Goal: Information Seeking & Learning: Learn about a topic

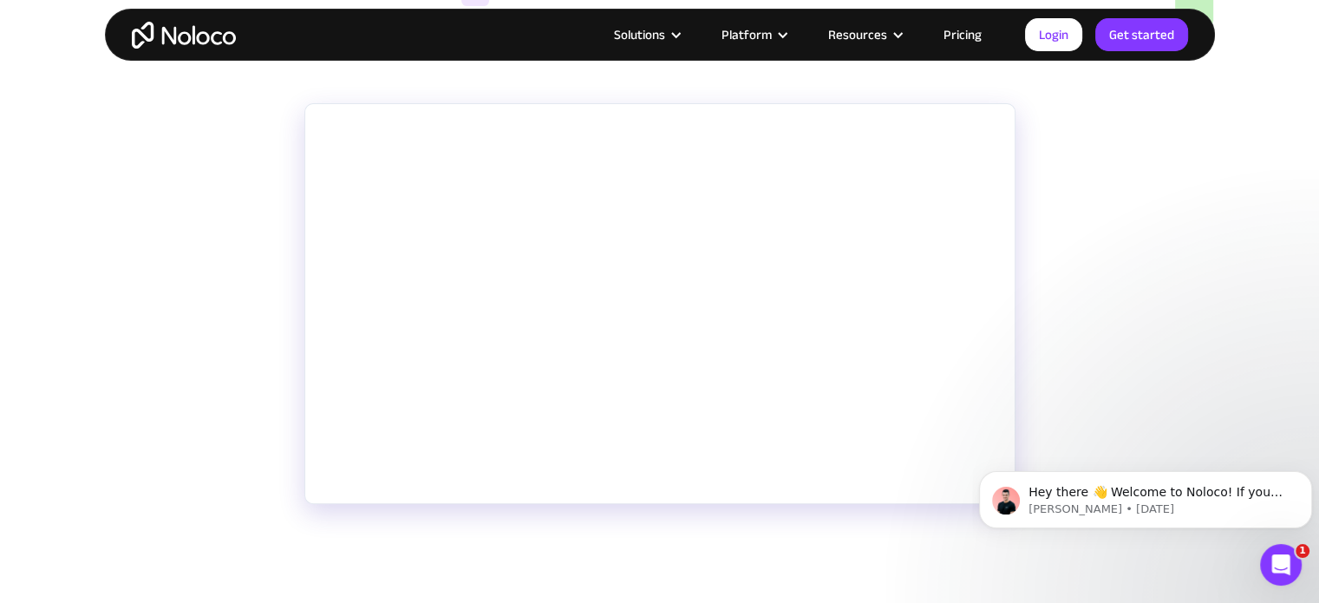
scroll to position [339, 0]
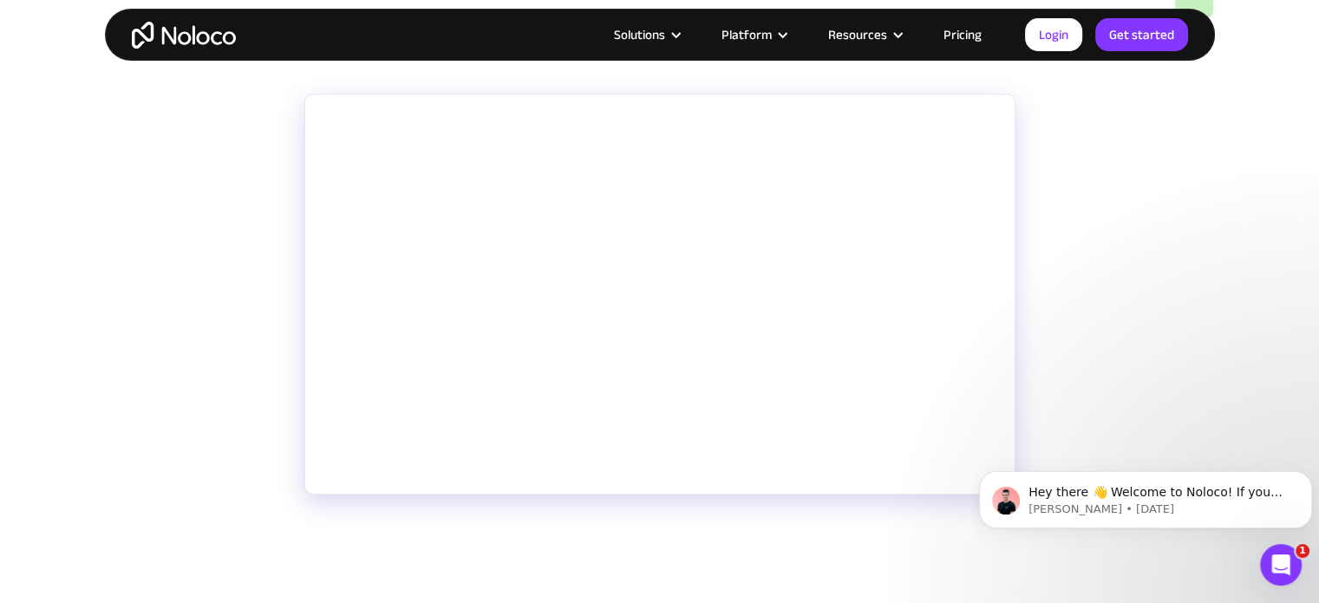
click at [519, 548] on p "Noloco rolled out several new features and updates during their recent "launch …" at bounding box center [659, 577] width 711 height 62
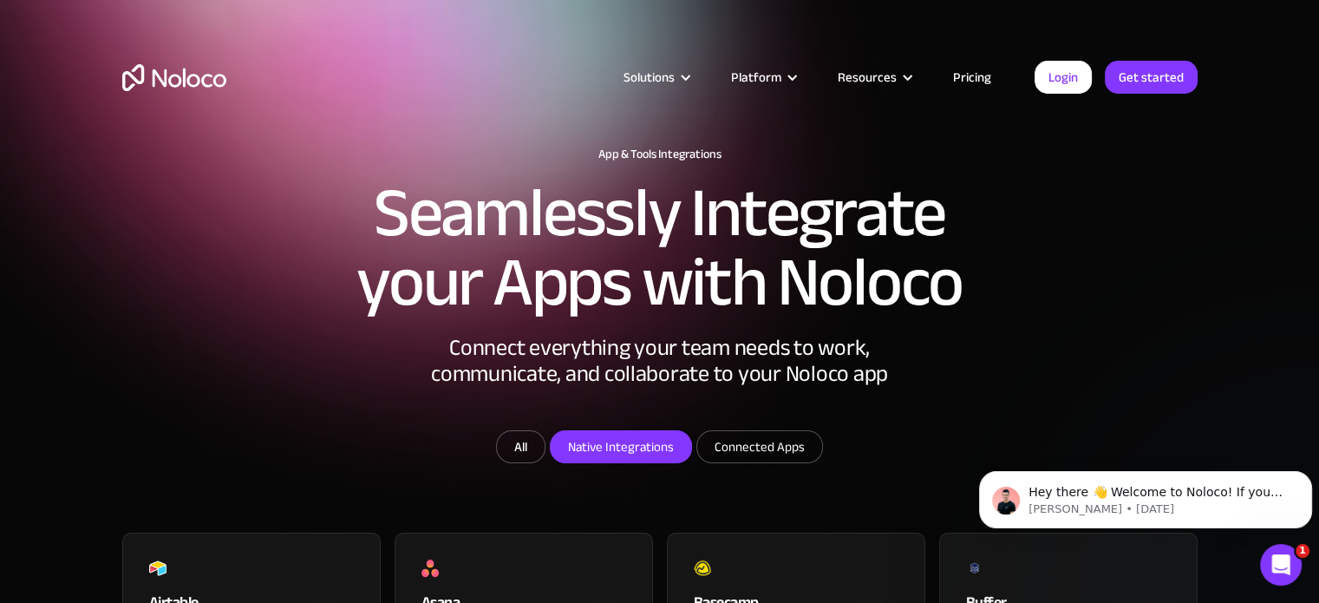
click at [628, 462] on input "Native Integrations" at bounding box center [621, 446] width 140 height 31
checkbox input "true"
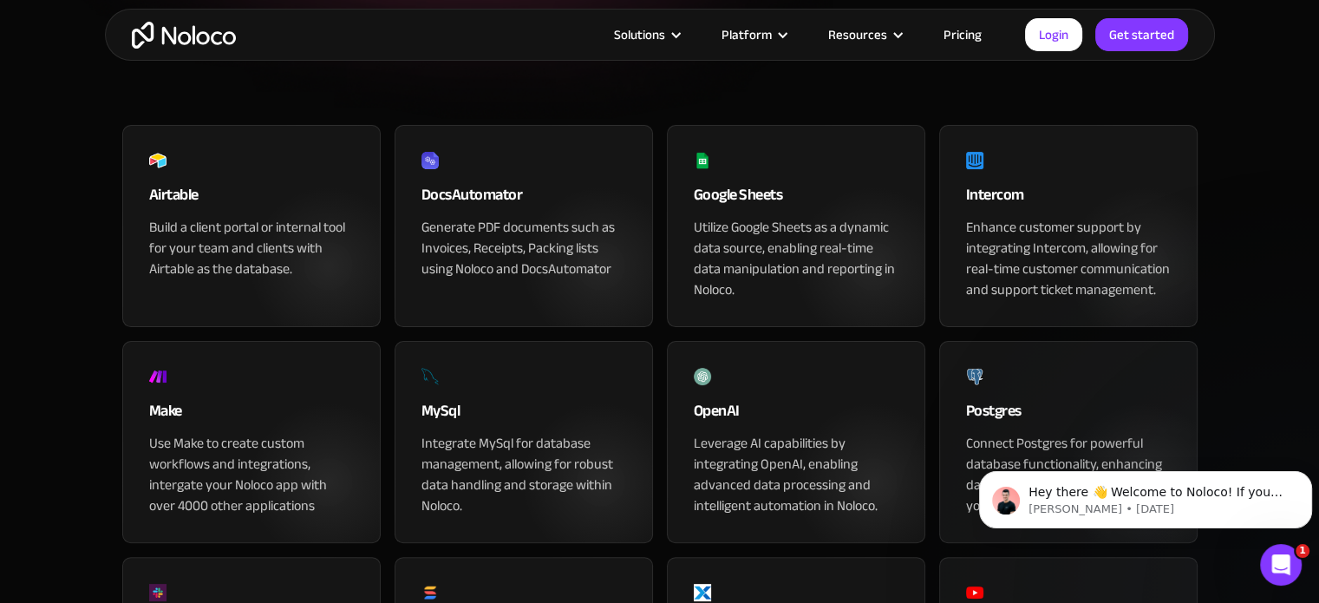
scroll to position [406, 0]
click at [768, 56] on input "Connected Apps" at bounding box center [759, 40] width 125 height 31
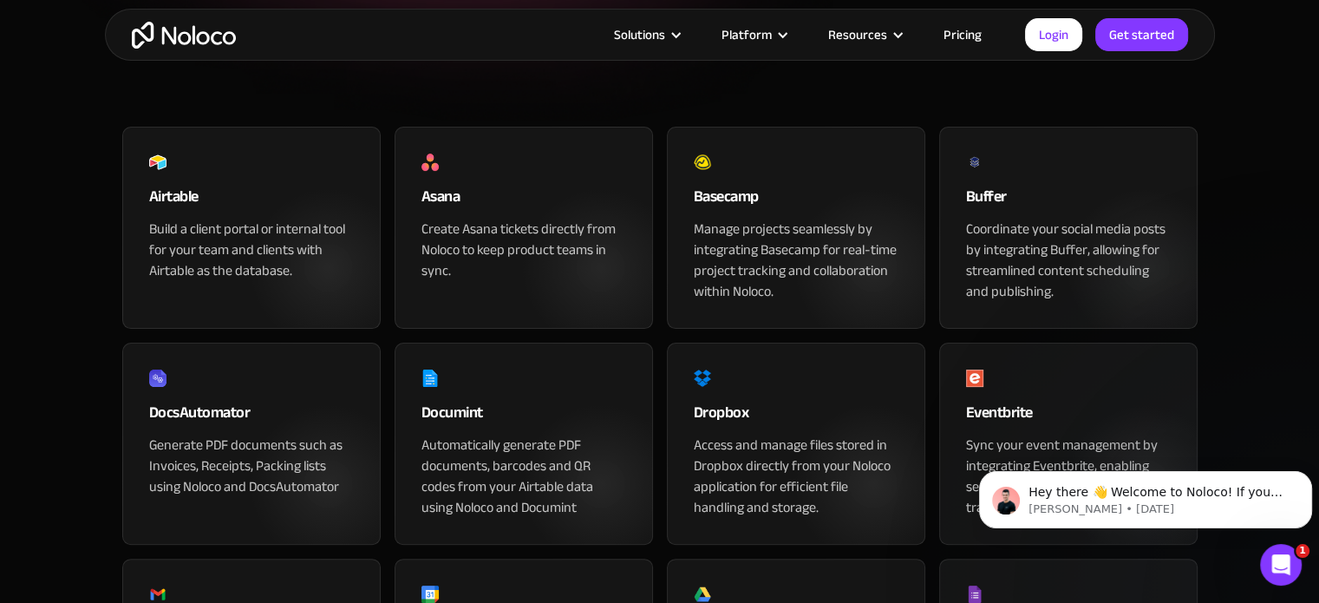
click at [762, 56] on input "Connected Apps" at bounding box center [759, 40] width 125 height 31
checkbox input "false"
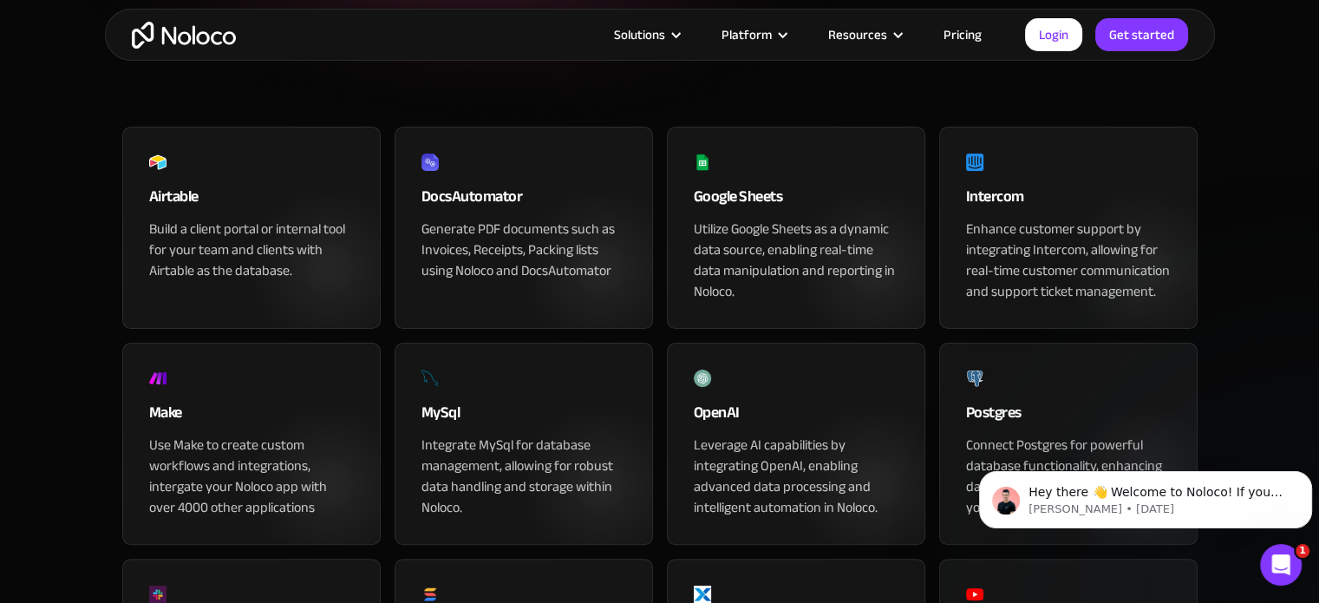
click at [632, 56] on input "Native Integrations" at bounding box center [621, 40] width 140 height 31
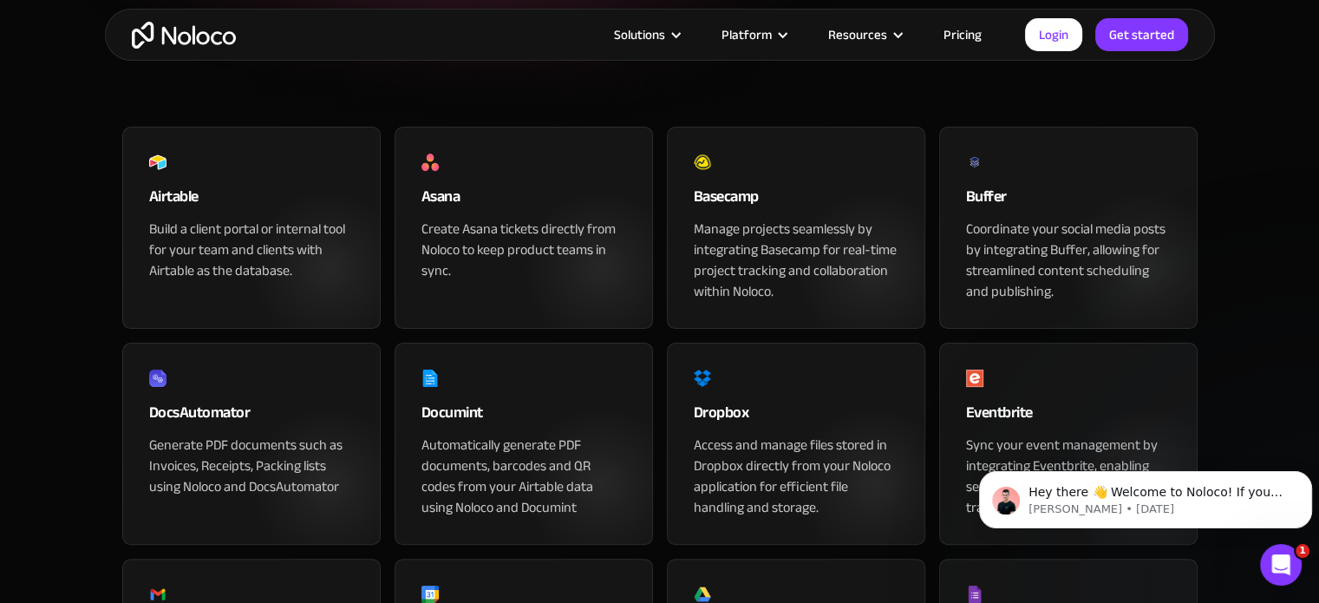
click at [637, 56] on input "Native Integrations" at bounding box center [621, 40] width 140 height 31
checkbox input "true"
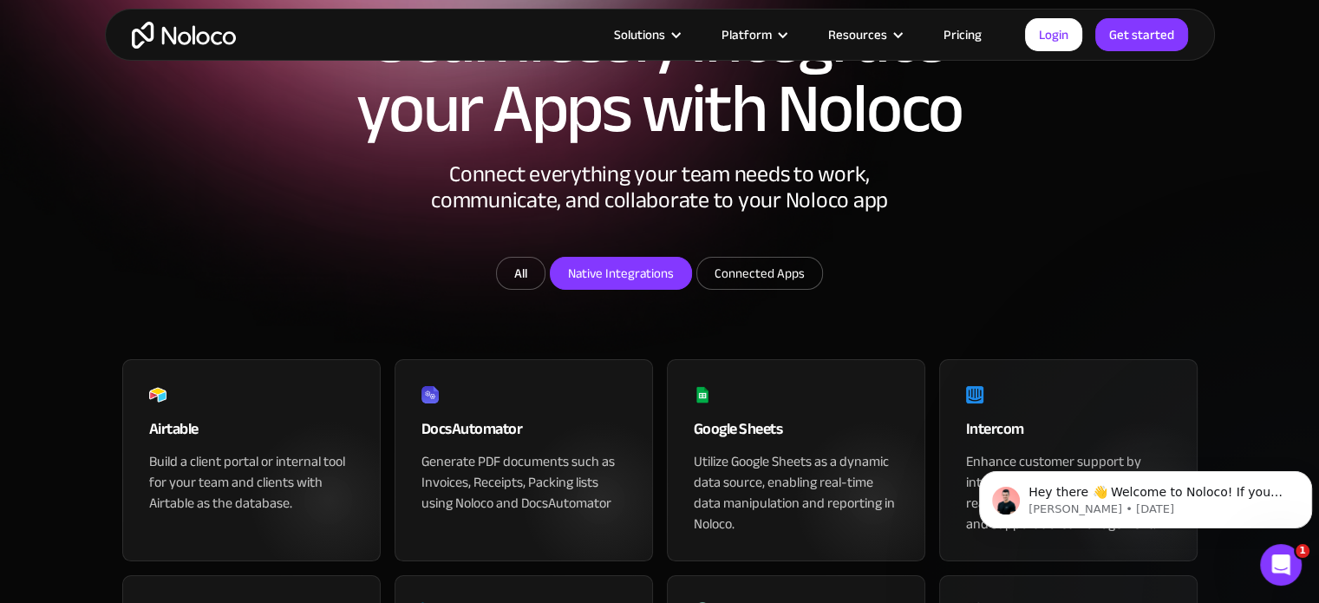
scroll to position [0, 0]
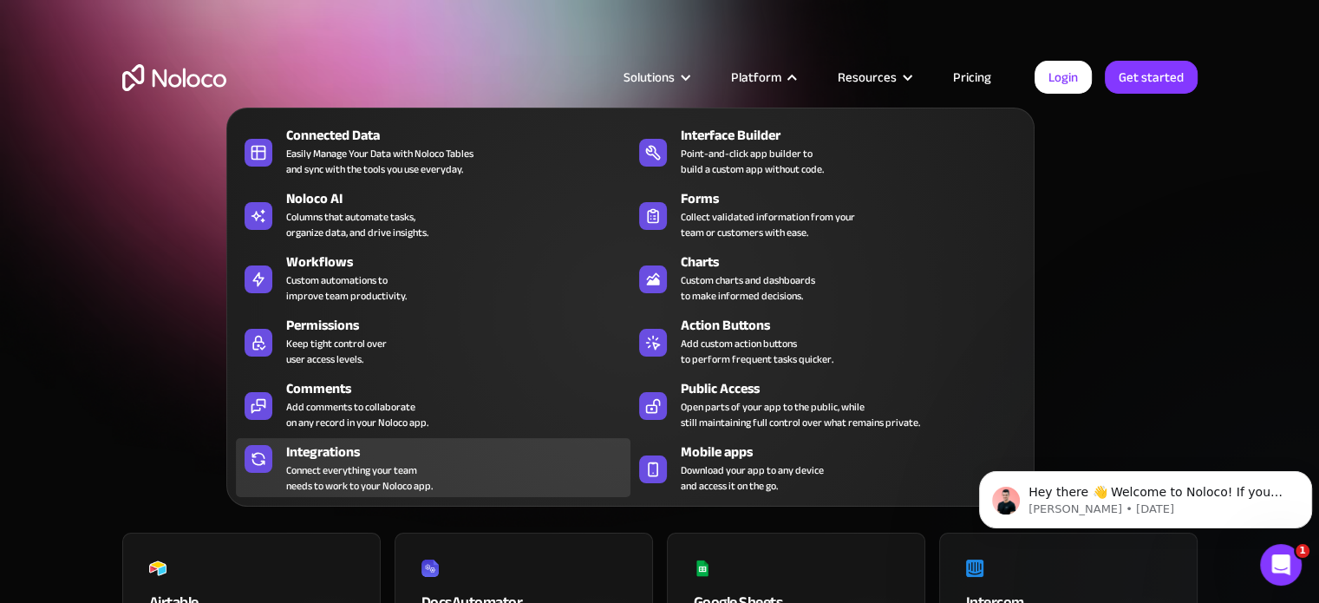
click at [402, 468] on div "Connect everything your team needs to work to your Noloco app." at bounding box center [359, 477] width 147 height 31
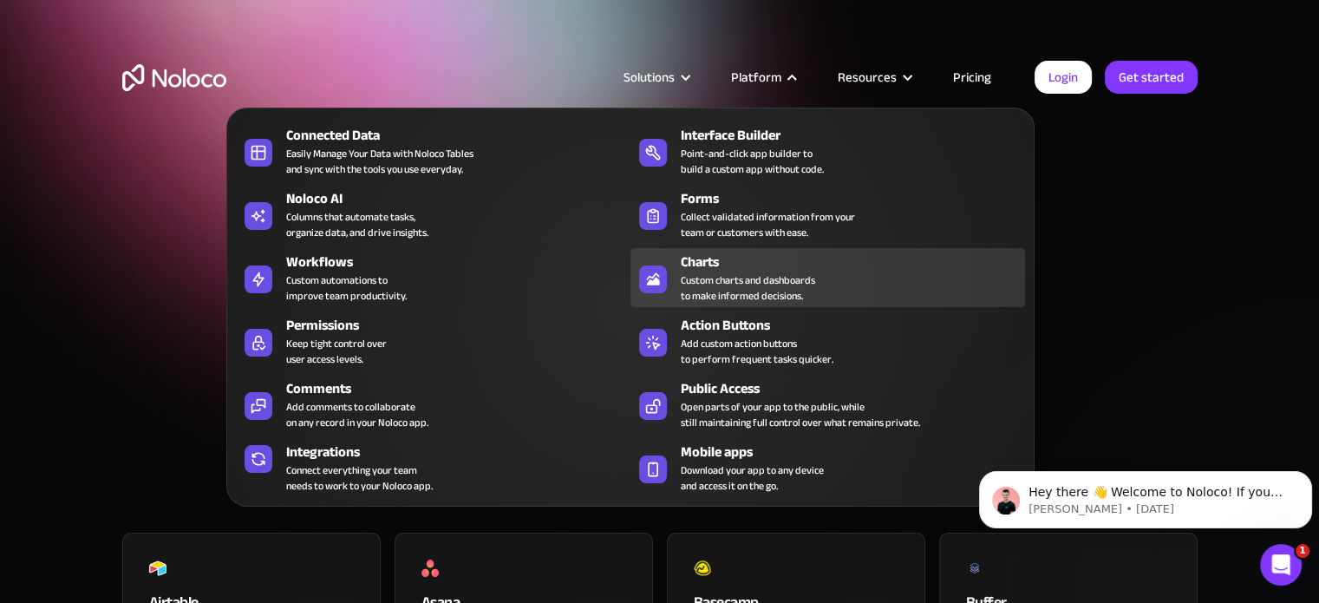
click at [728, 266] on div "Charts" at bounding box center [857, 261] width 352 height 21
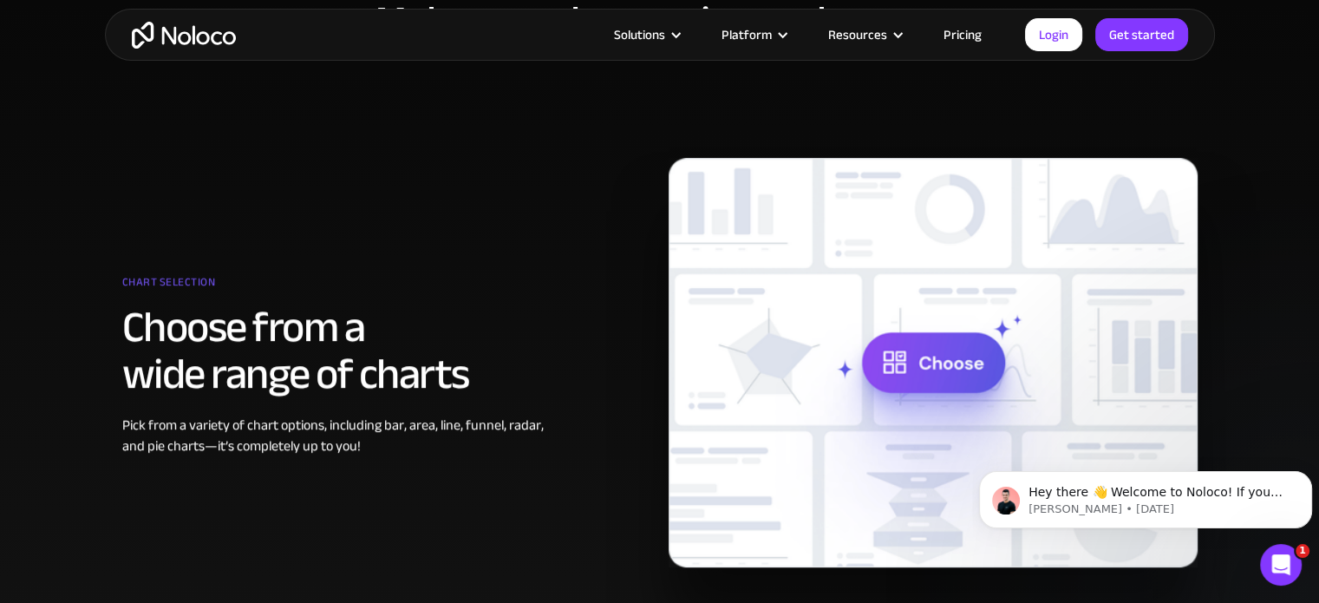
scroll to position [690, 0]
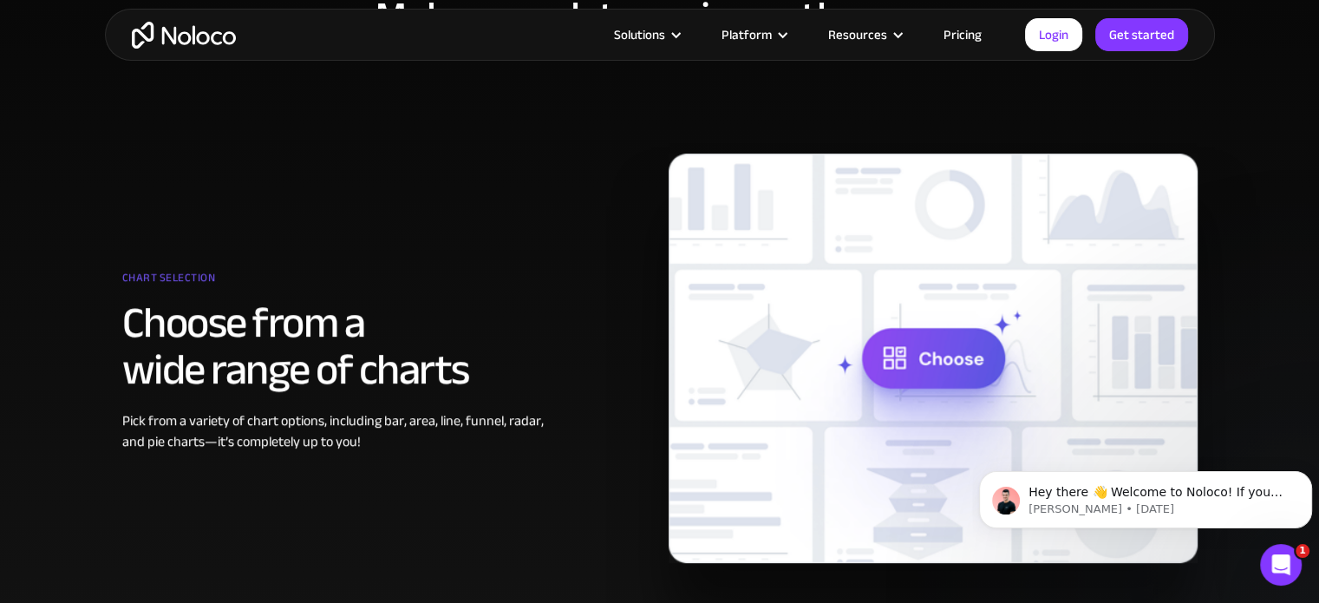
click at [915, 359] on img at bounding box center [933, 357] width 529 height 409
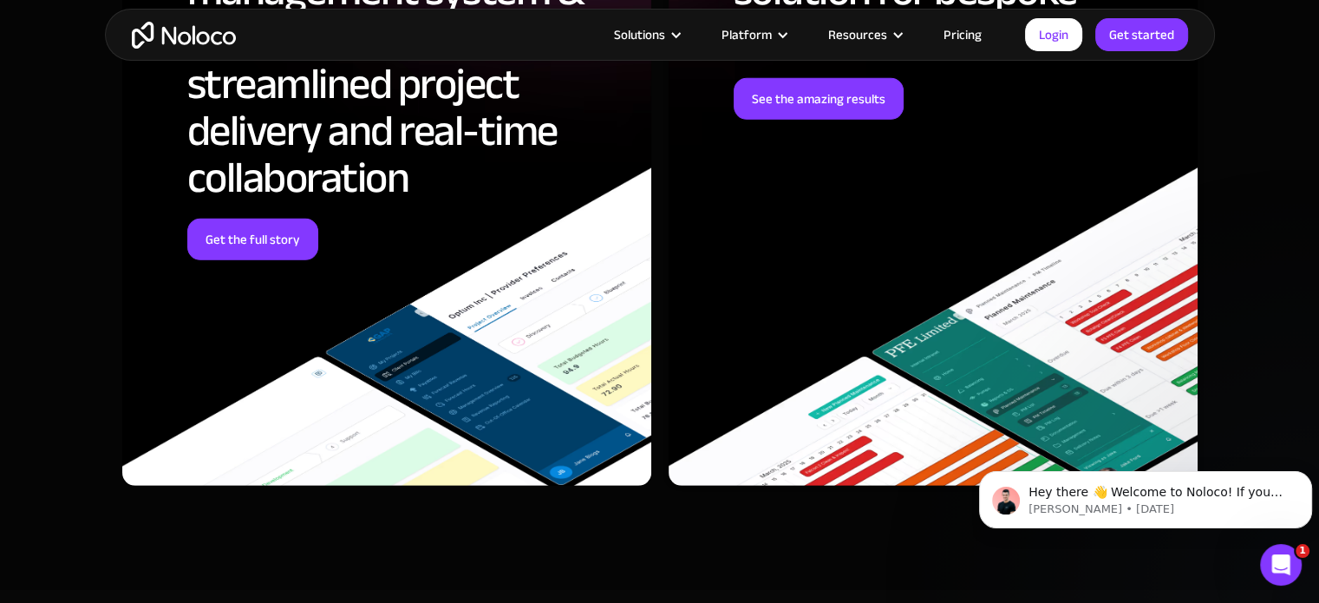
scroll to position [4961, 0]
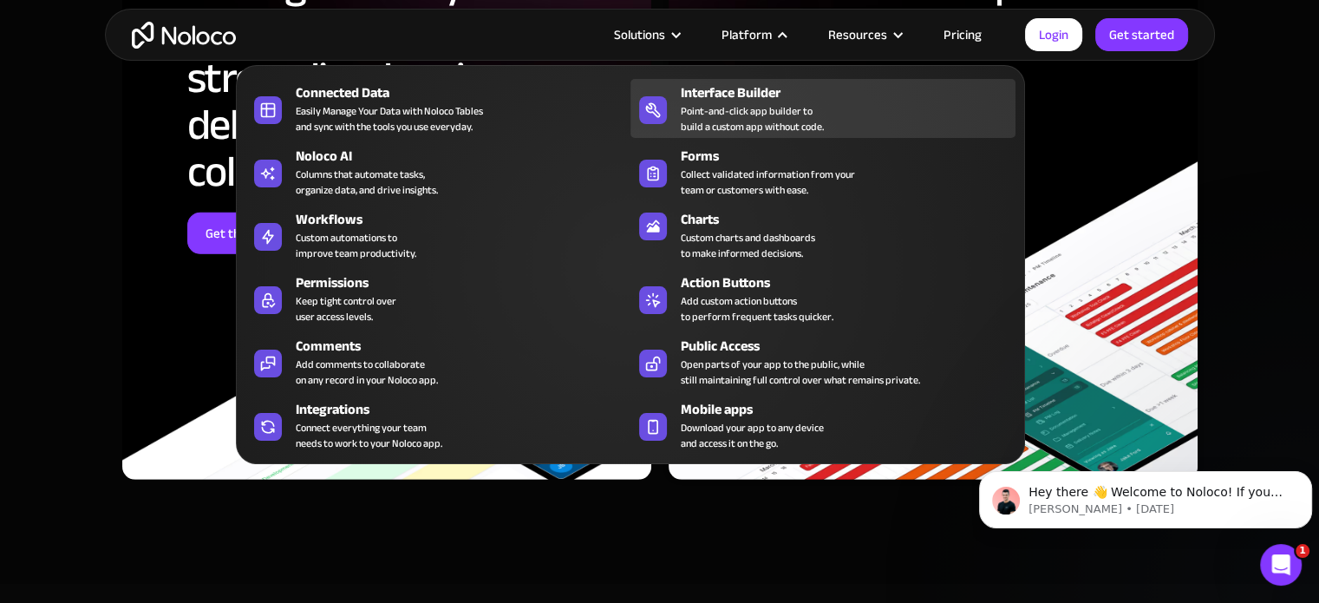
click at [739, 110] on div "Point-and-click app builder to build a custom app without code." at bounding box center [752, 118] width 143 height 31
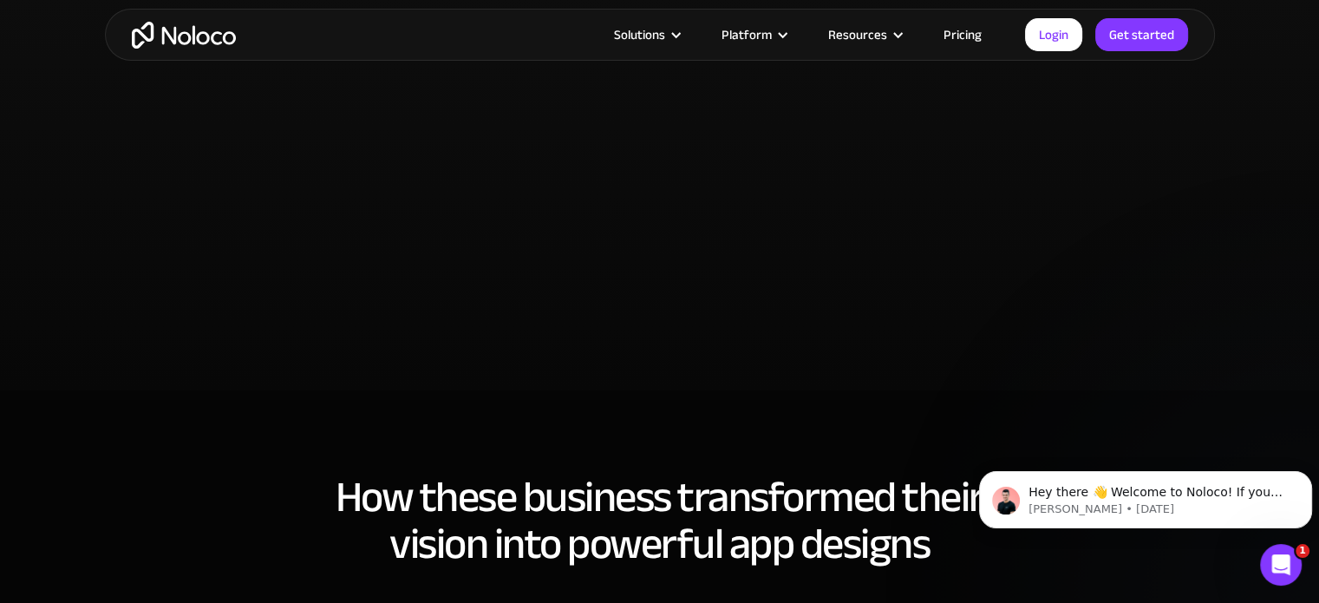
scroll to position [3781, 0]
